Goal: Information Seeking & Learning: Understand process/instructions

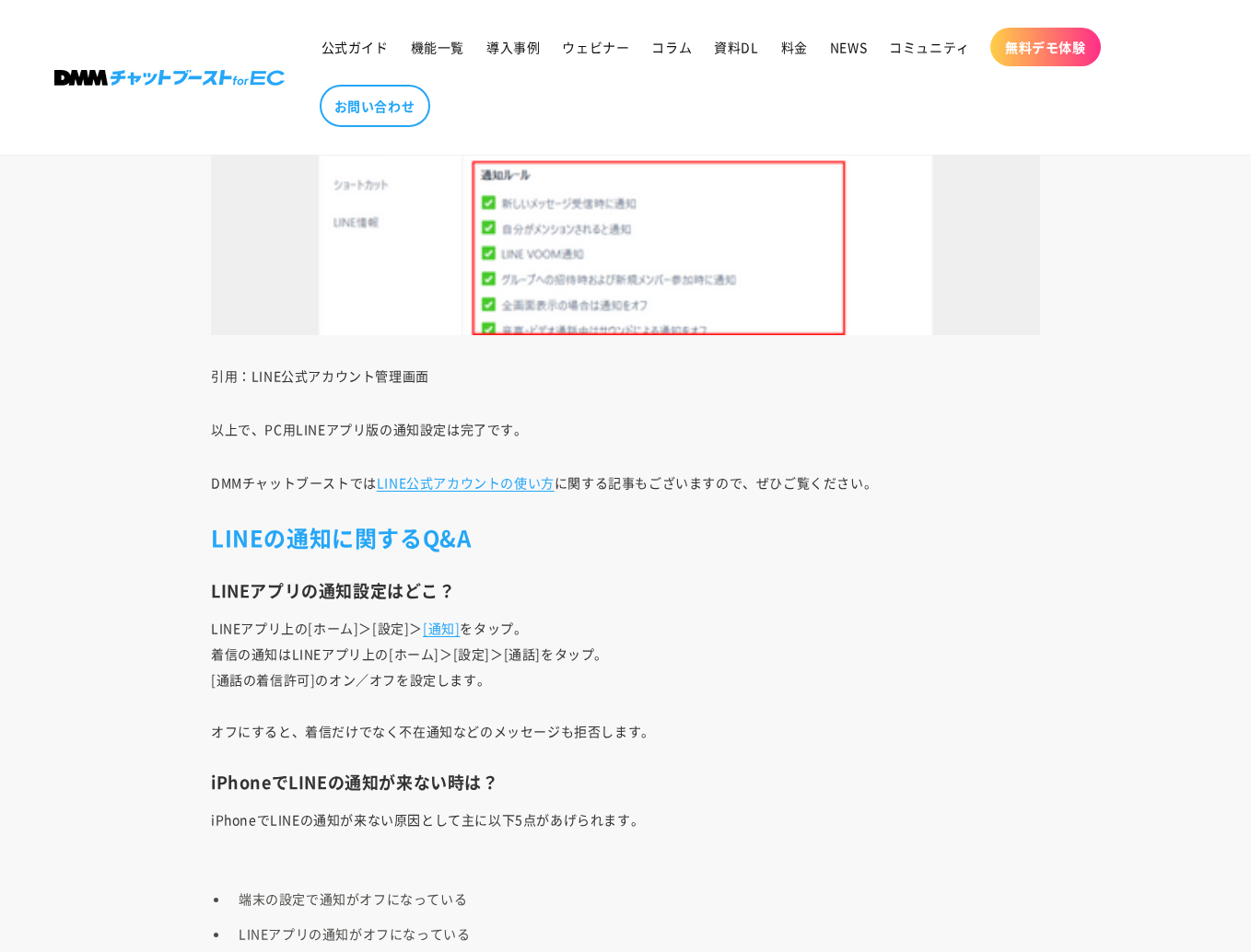
scroll to position [12952, 0]
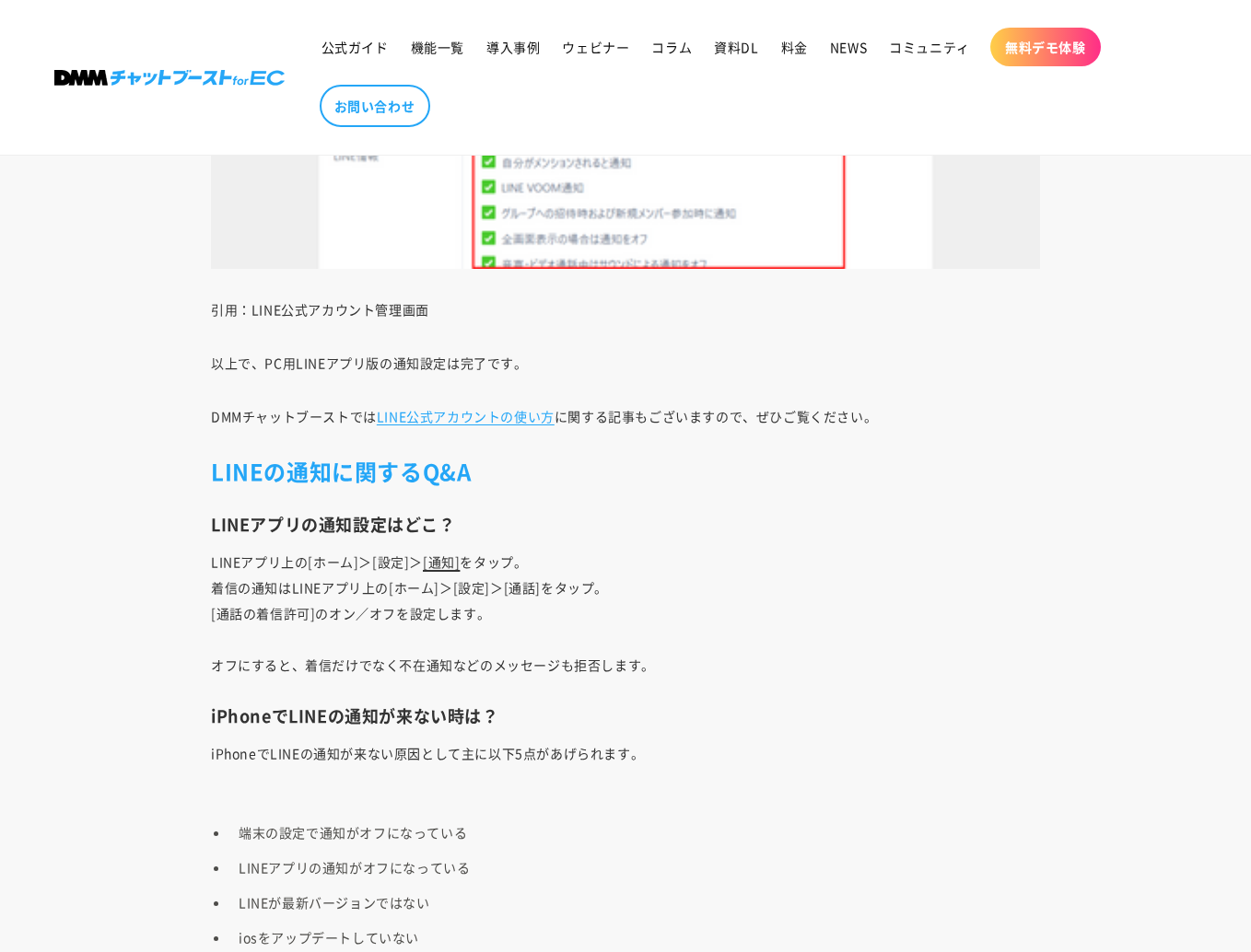
click at [435, 561] on link "[通知]" at bounding box center [441, 561] width 36 height 18
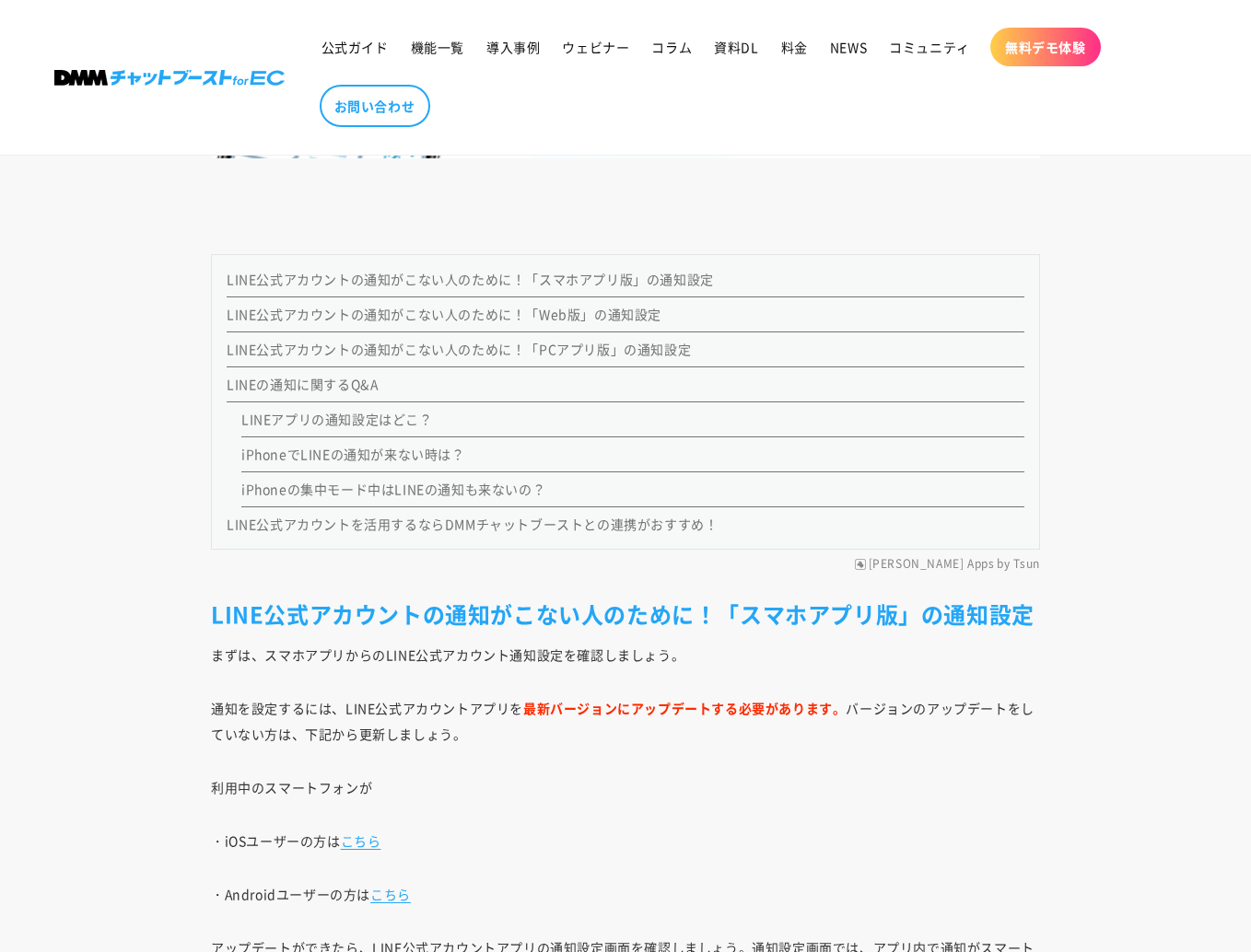
scroll to position [1480, 0]
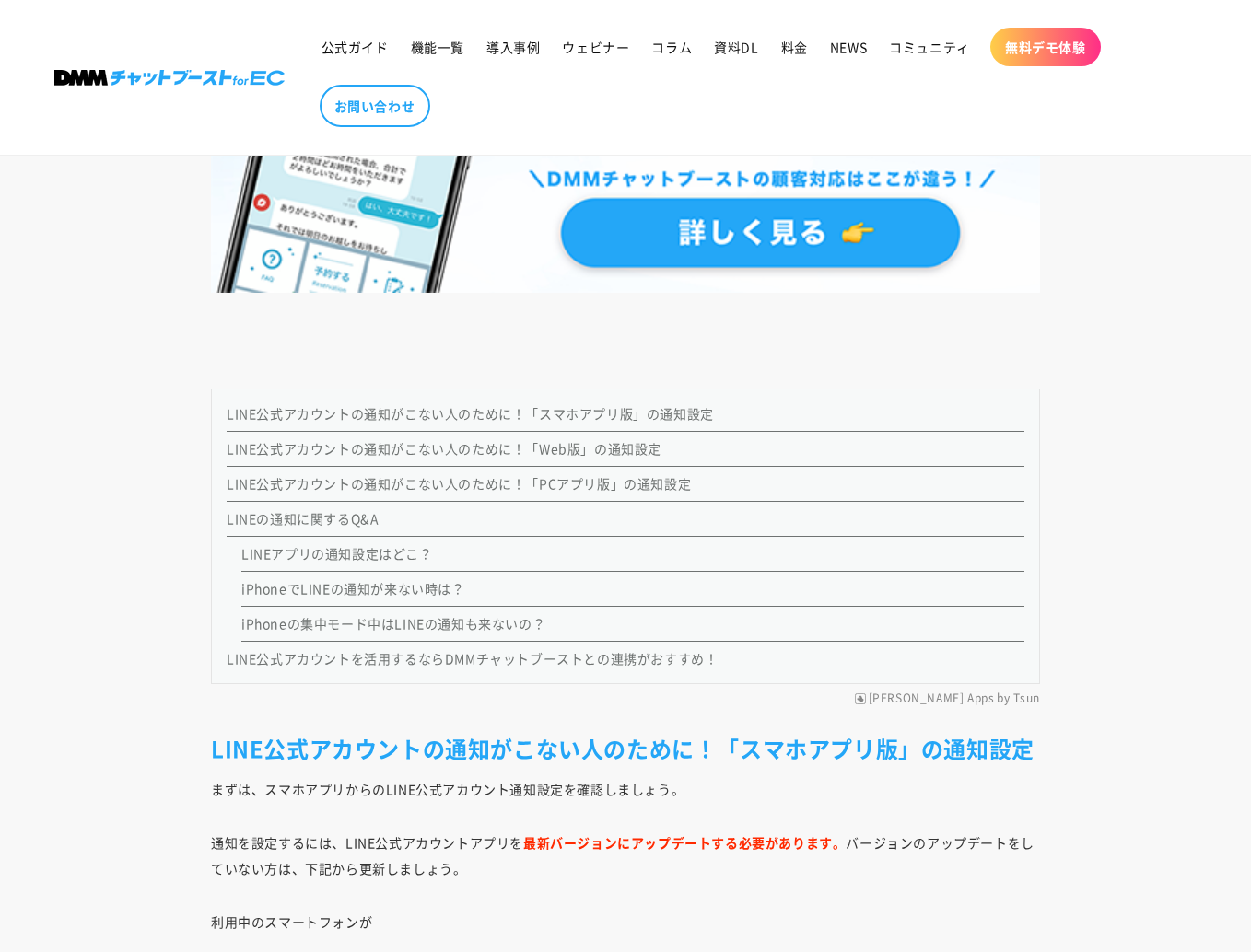
click at [573, 449] on link "LINE公式アカウントの通知がこない人のために！「Web版」の通知設定" at bounding box center [444, 448] width 435 height 18
click at [570, 487] on link "LINE公式アカウントの通知がこない人のために！「PCアプリ版」の通知設定" at bounding box center [459, 483] width 465 height 18
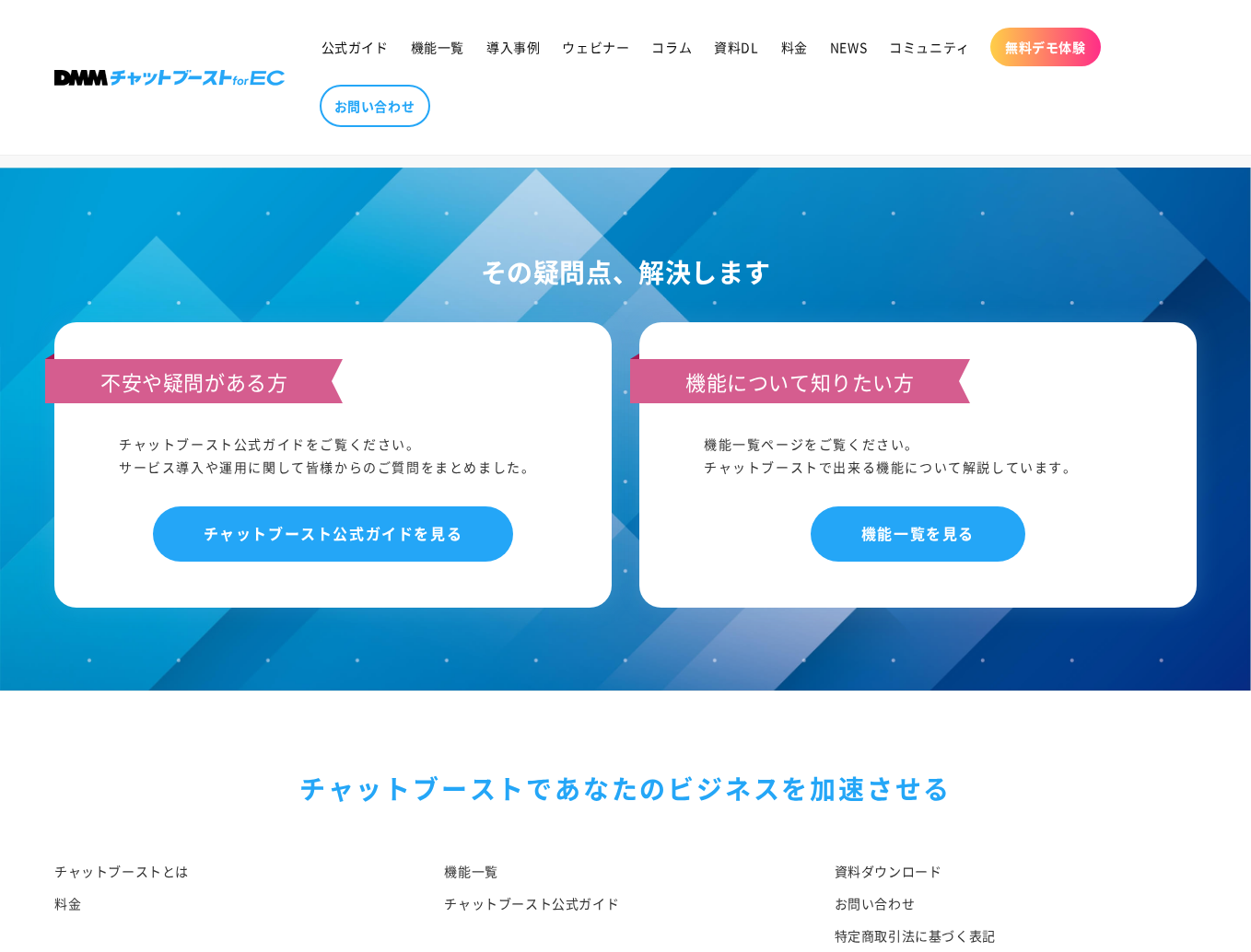
scroll to position [15424, 0]
